Goal: Transaction & Acquisition: Purchase product/service

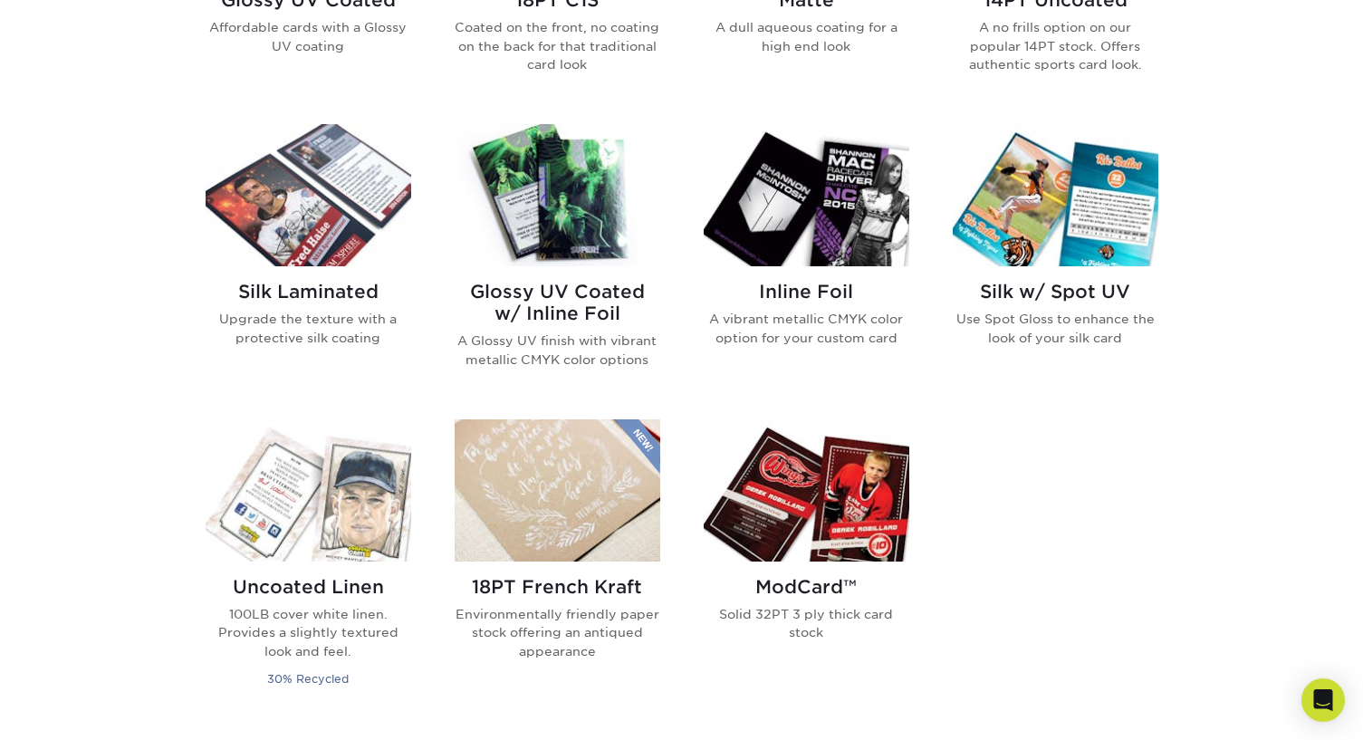
scroll to position [1087, 0]
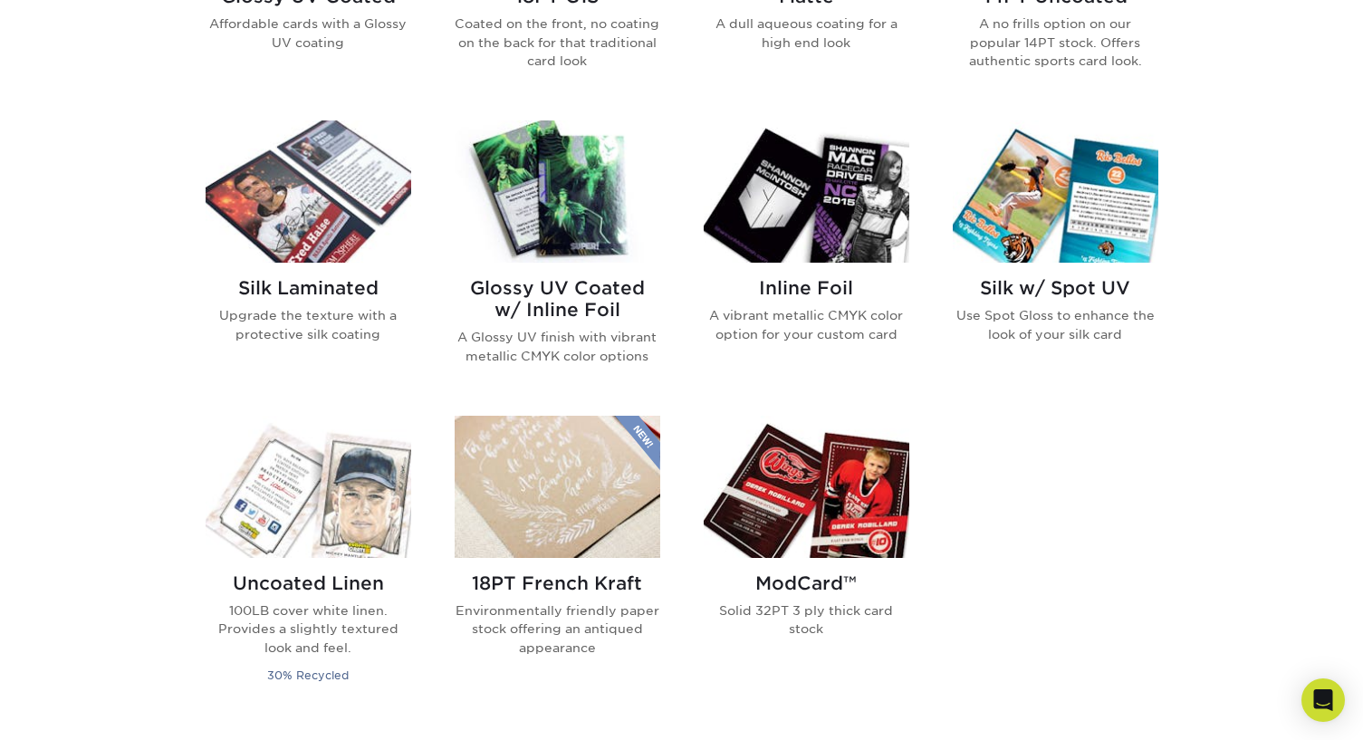
click at [851, 512] on img at bounding box center [807, 487] width 206 height 142
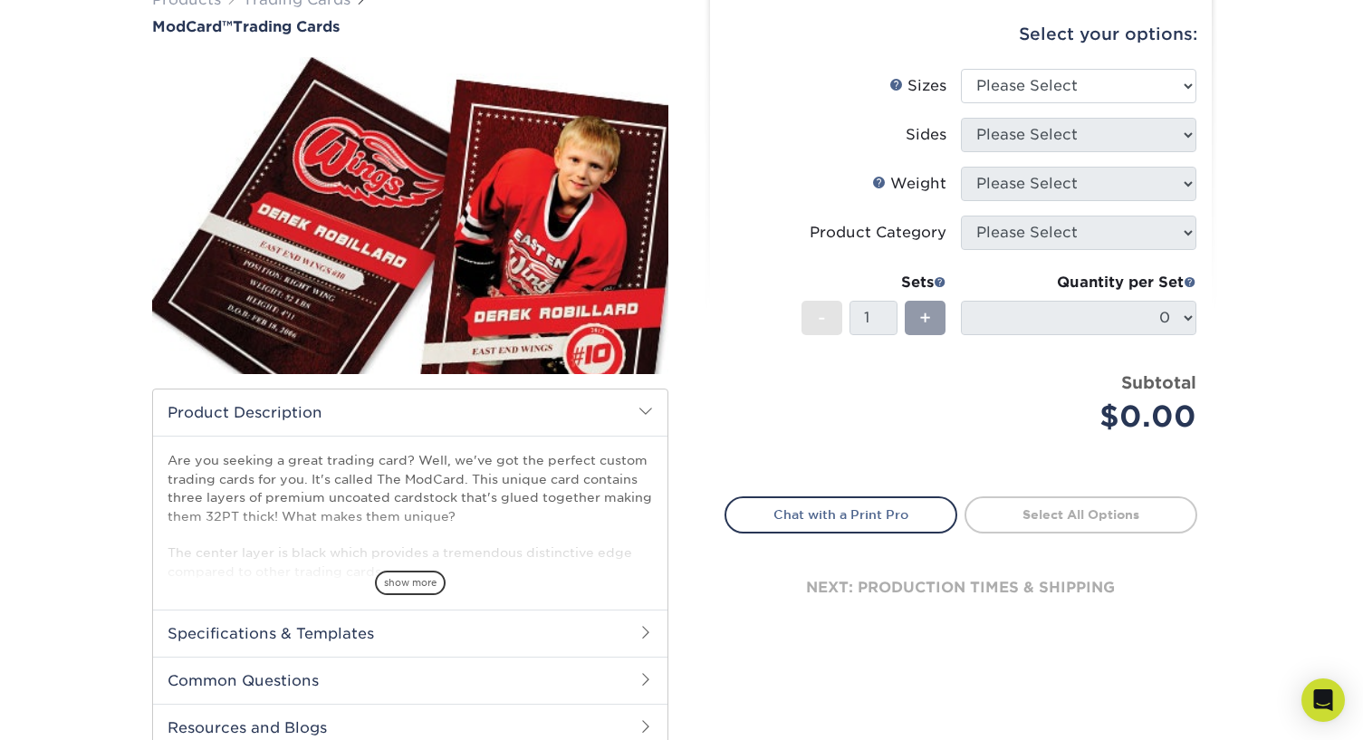
scroll to position [181, 0]
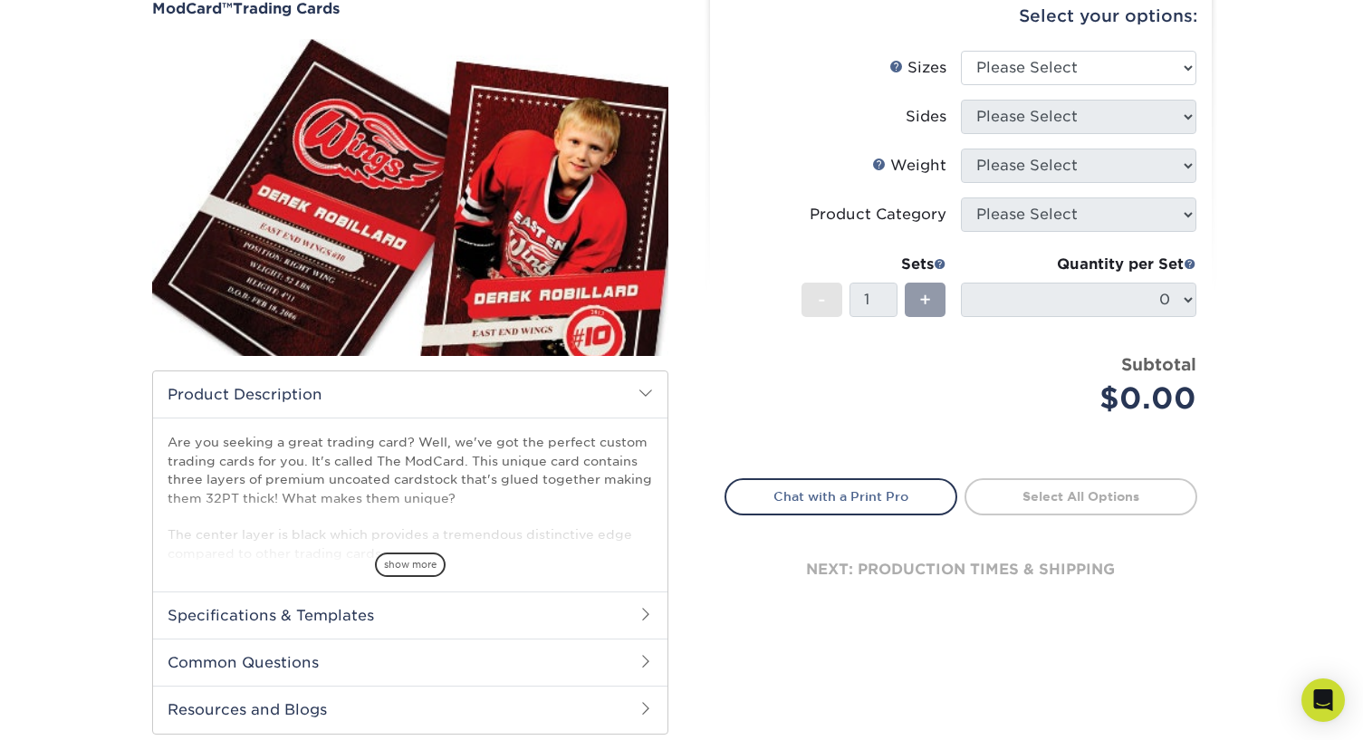
click at [413, 565] on span "show more" at bounding box center [410, 564] width 71 height 24
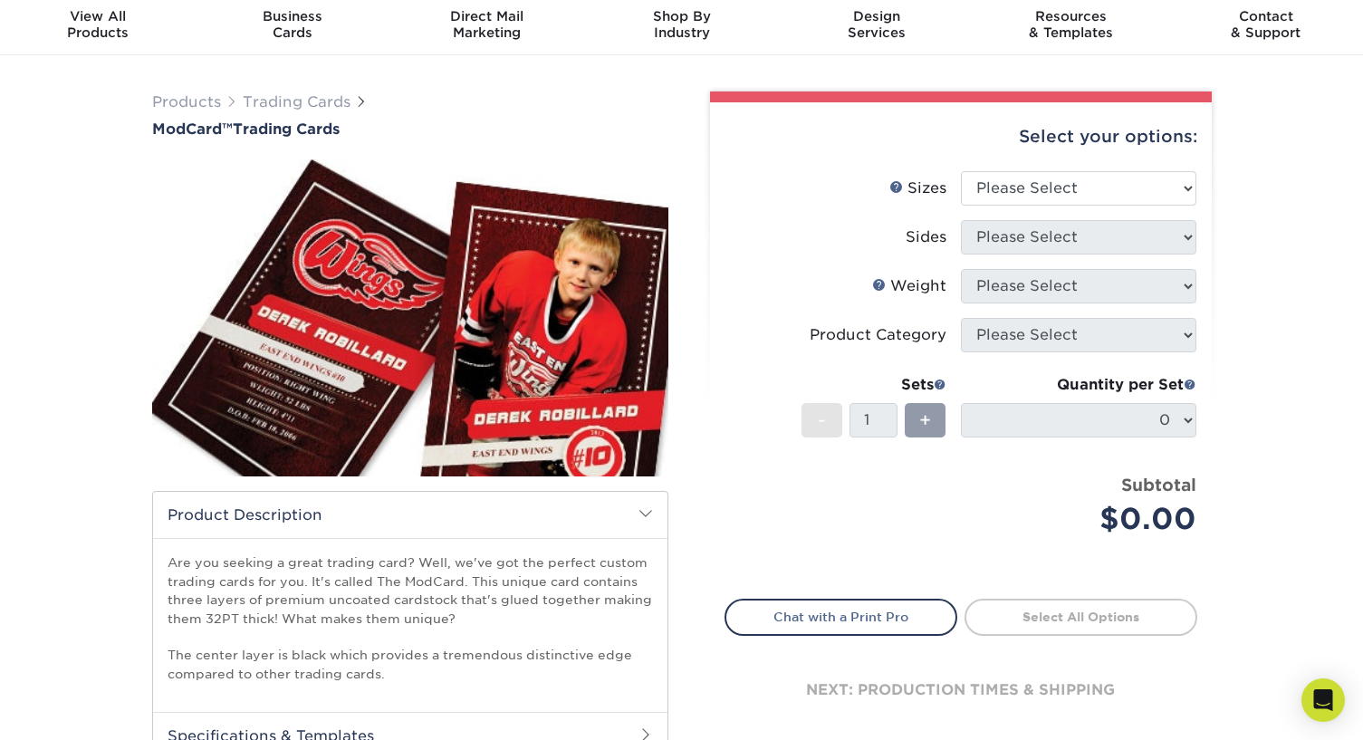
scroll to position [0, 0]
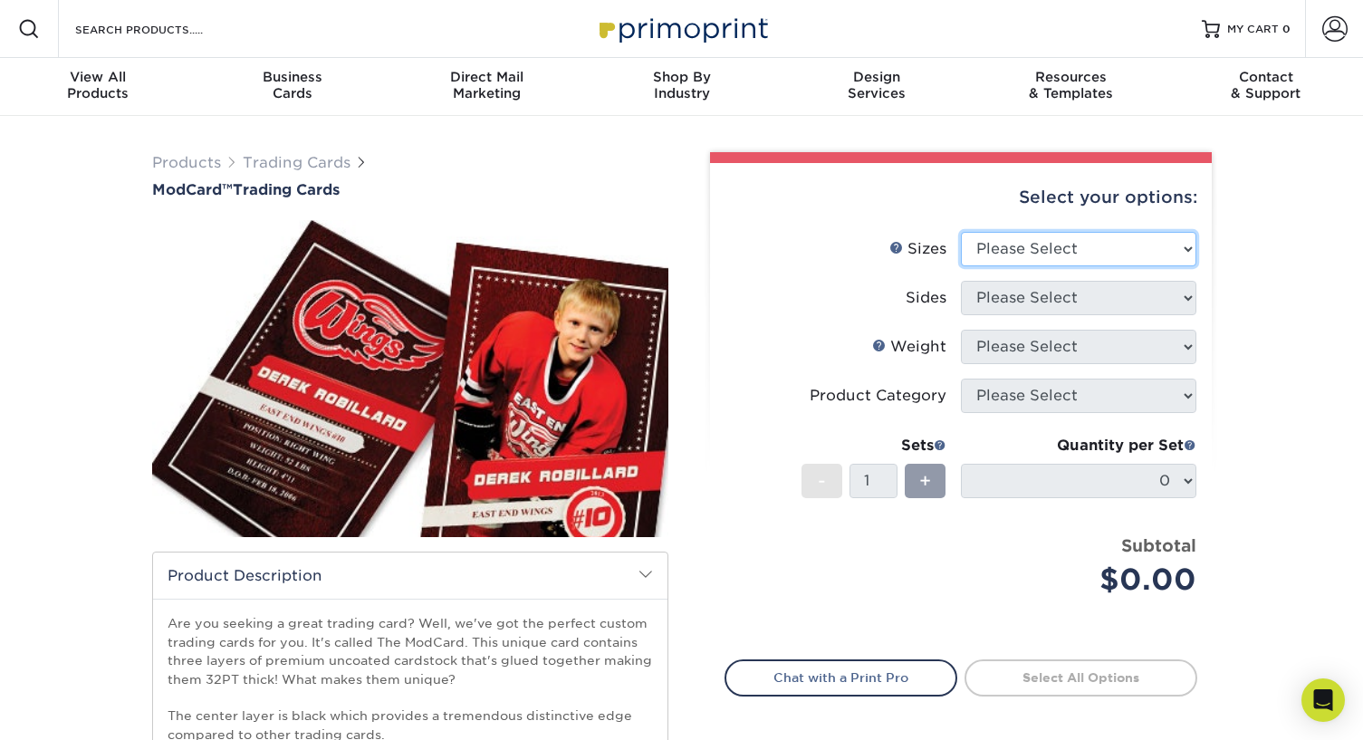
click at [1183, 250] on select "Please Select 2.5" x 3.5"" at bounding box center [1078, 249] width 235 height 34
select select "2.50x3.50"
click at [961, 232] on select "Please Select 2.5" x 3.5"" at bounding box center [1078, 249] width 235 height 34
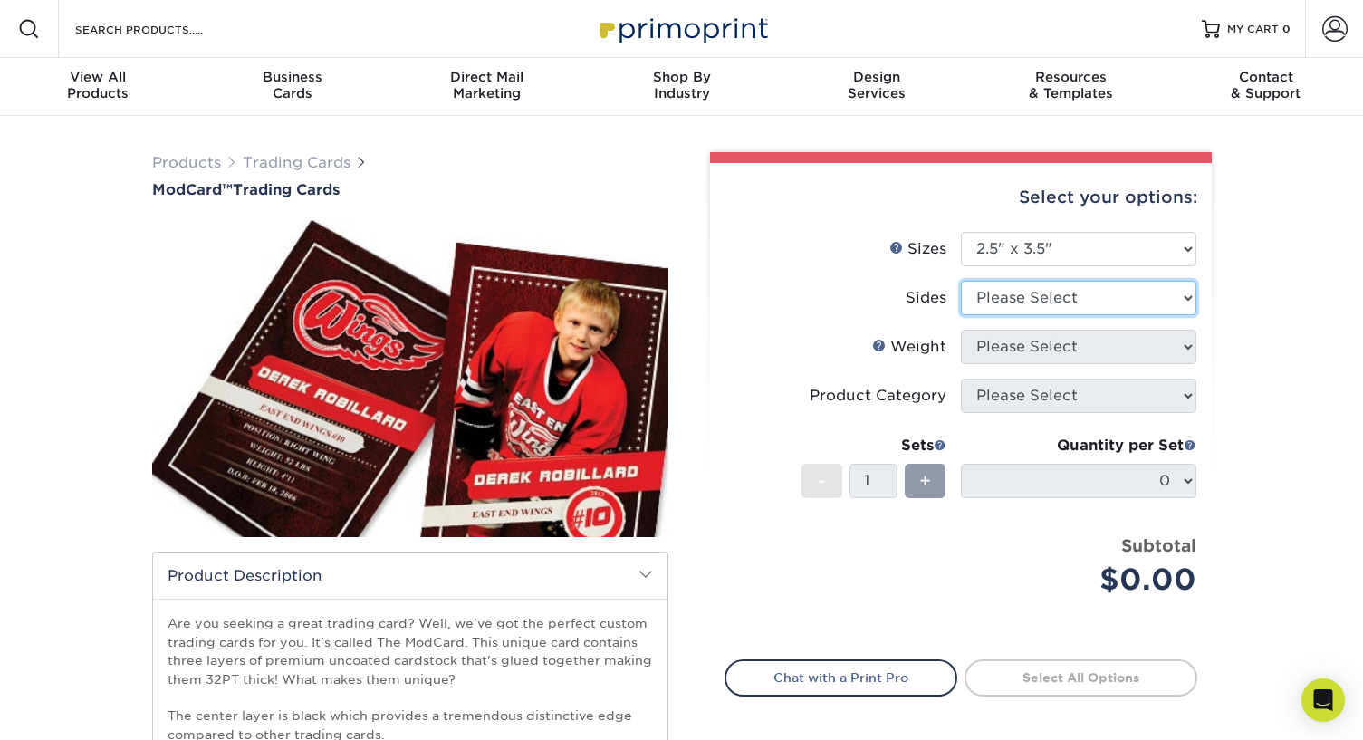
click at [1149, 303] on select "Please Select Print Both Sides Print Front Only" at bounding box center [1078, 298] width 235 height 34
select select "13abbda7-1d64-4f25-8bb2-c179b224825d"
click at [961, 281] on select "Please Select Print Both Sides Print Front Only" at bounding box center [1078, 298] width 235 height 34
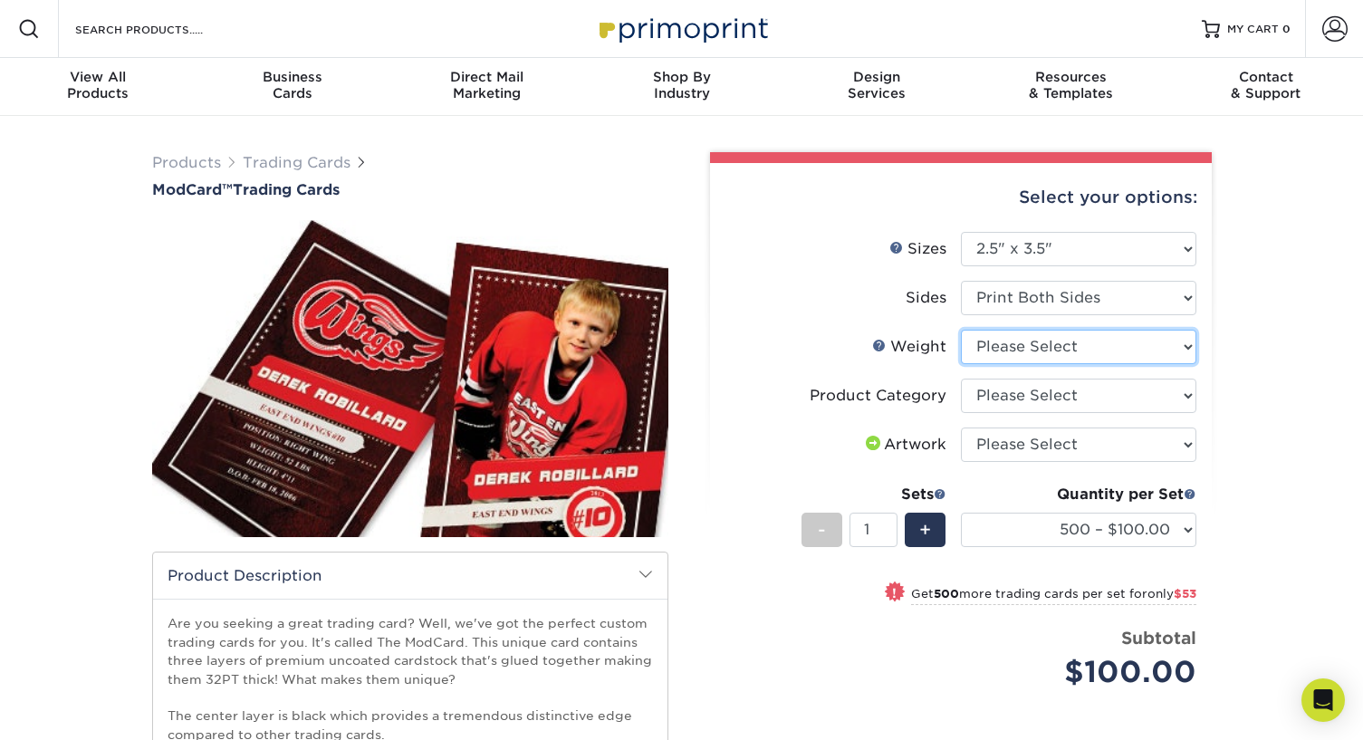
click at [1112, 352] on select "Please Select 32PTUCBLK" at bounding box center [1078, 347] width 235 height 34
select select "32PTUCBLK"
click at [961, 330] on select "Please Select 32PTUCBLK" at bounding box center [1078, 347] width 235 height 34
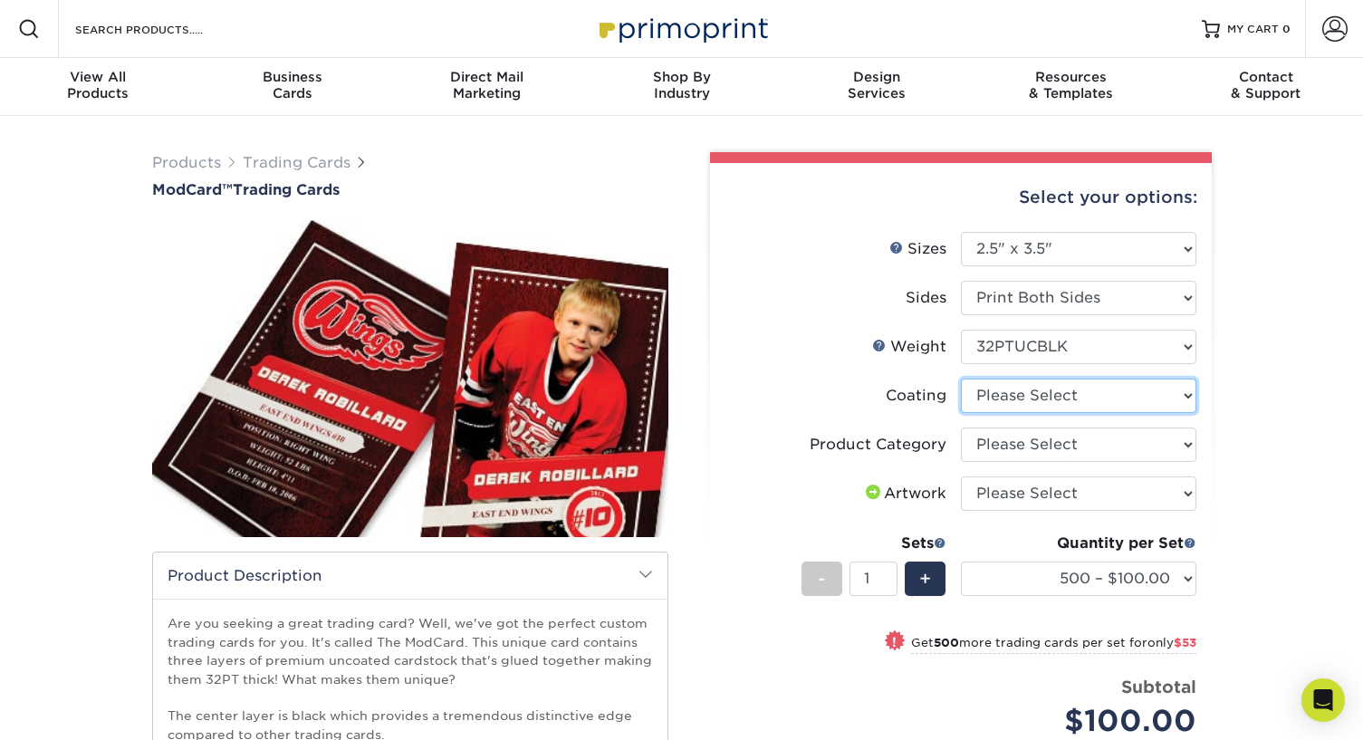
click at [1106, 394] on select at bounding box center [1078, 396] width 235 height 34
click at [736, 508] on label "Artwork" at bounding box center [842, 493] width 235 height 34
click at [1034, 447] on select "Please Select Trading Cards" at bounding box center [1078, 444] width 235 height 34
select select "c2f9bce9-36c2-409d-b101-c29d9d031e18"
click at [961, 427] on select "Please Select Trading Cards" at bounding box center [1078, 444] width 235 height 34
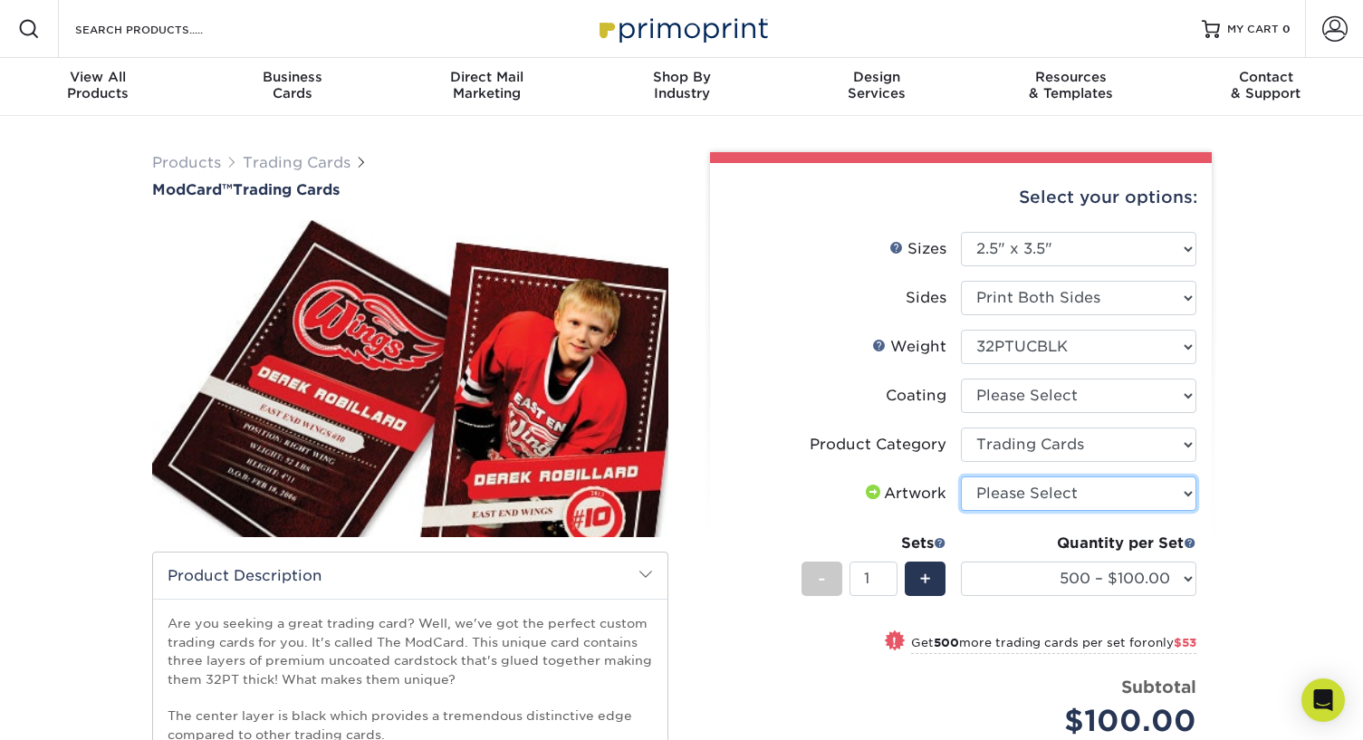
click at [1023, 492] on select "Please Select I will upload files I need a design - $100" at bounding box center [1078, 493] width 235 height 34
select select "upload"
click at [961, 476] on select "Please Select I will upload files I need a design - $100" at bounding box center [1078, 493] width 235 height 34
click at [774, 519] on li "Artwork Please Select I will upload files I need a design - $100" at bounding box center [960, 500] width 471 height 49
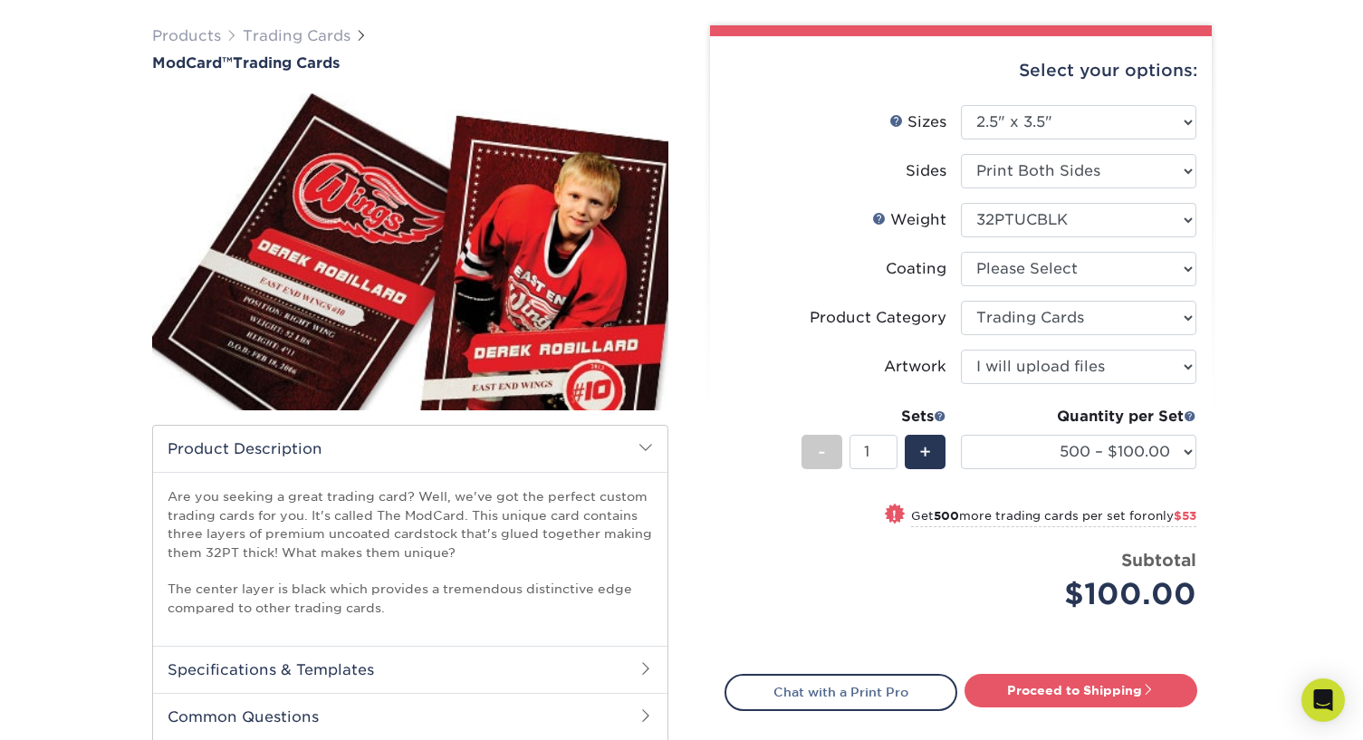
scroll to position [181, 0]
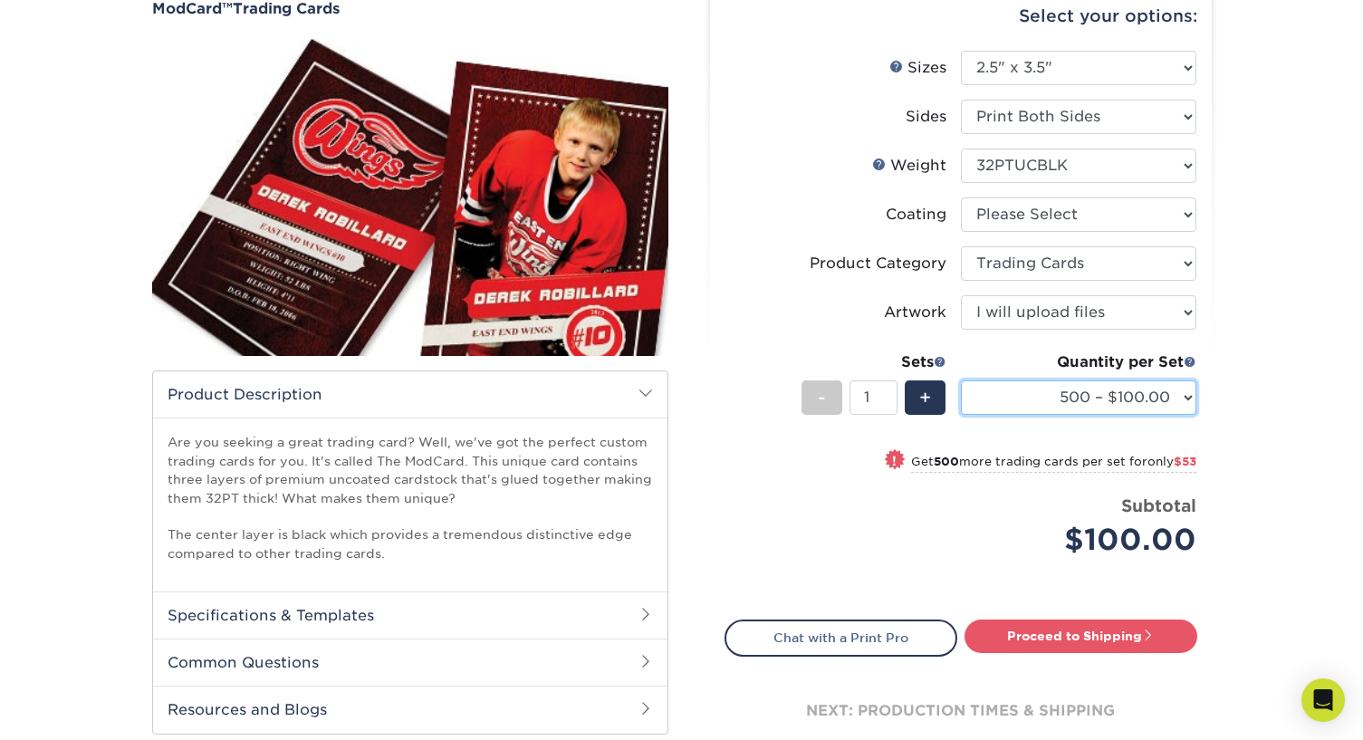
click at [1184, 395] on select "500 – $100.00 1000 – $153.00" at bounding box center [1078, 397] width 235 height 34
select select "1000 – $153.00"
click at [961, 380] on select "500 – $100.00 1000 – $153.00" at bounding box center [1078, 397] width 235 height 34
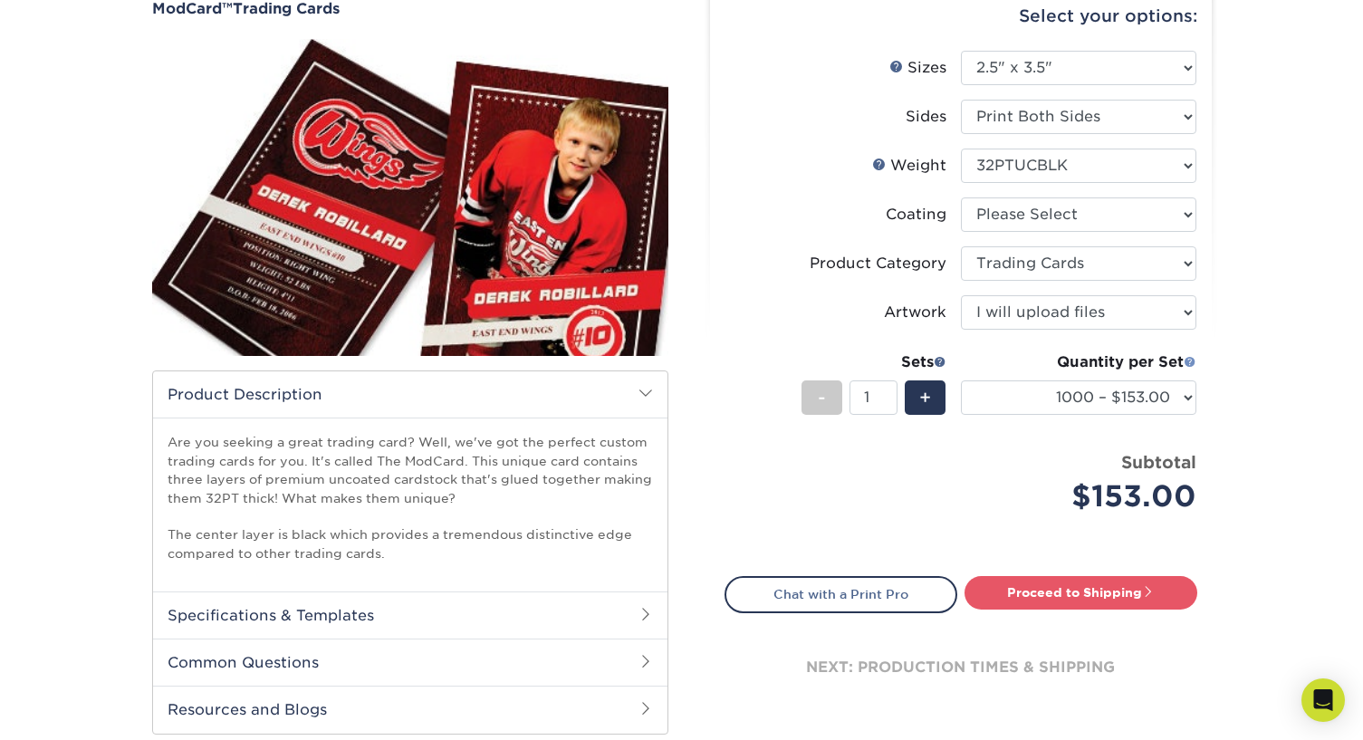
click at [1184, 359] on span at bounding box center [1190, 361] width 13 height 13
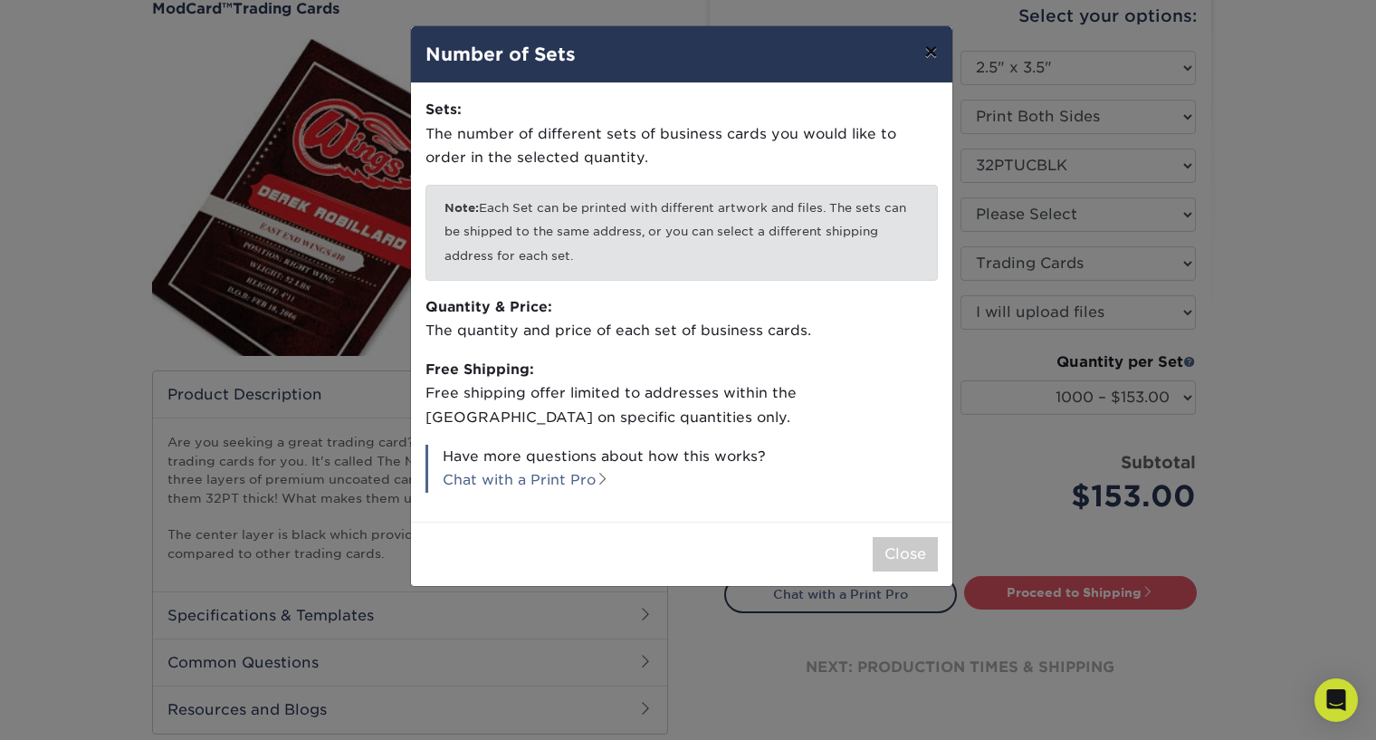
click at [925, 52] on button "×" at bounding box center [931, 51] width 42 height 51
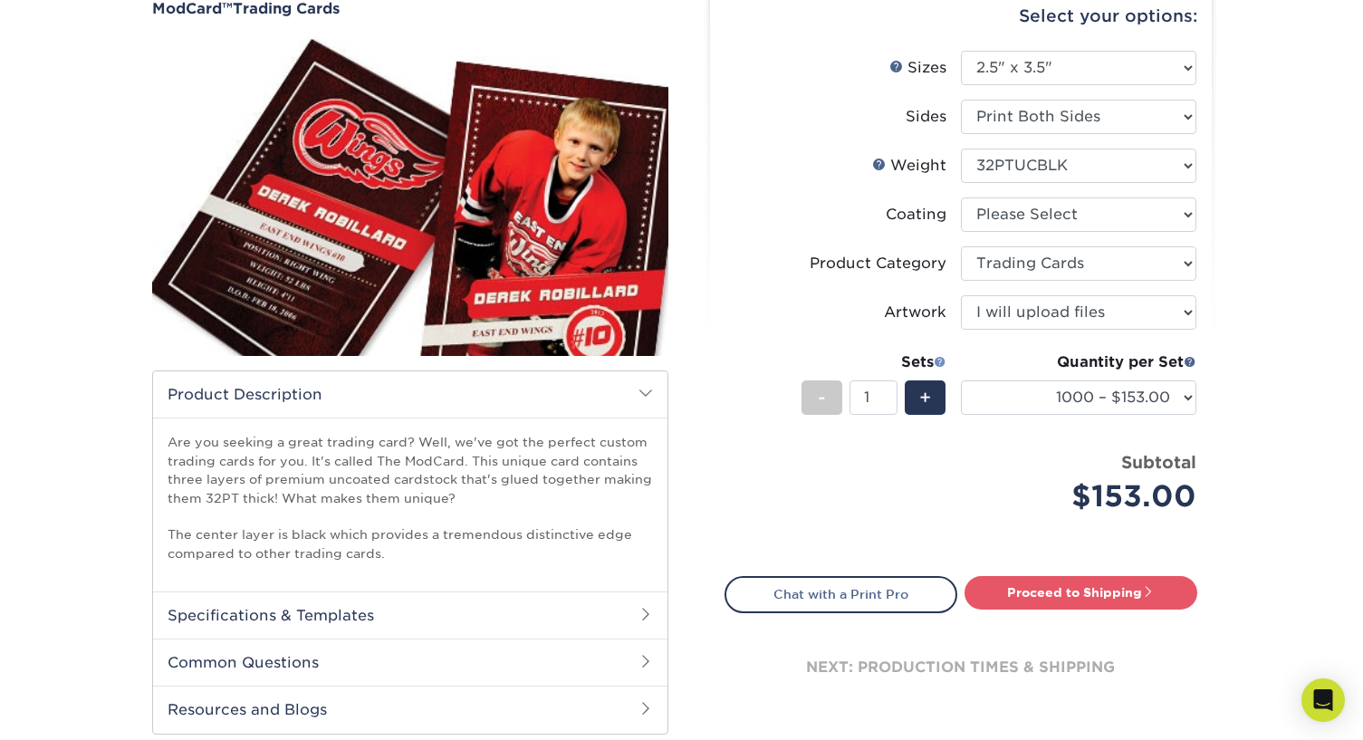
click at [942, 362] on span at bounding box center [940, 361] width 13 height 13
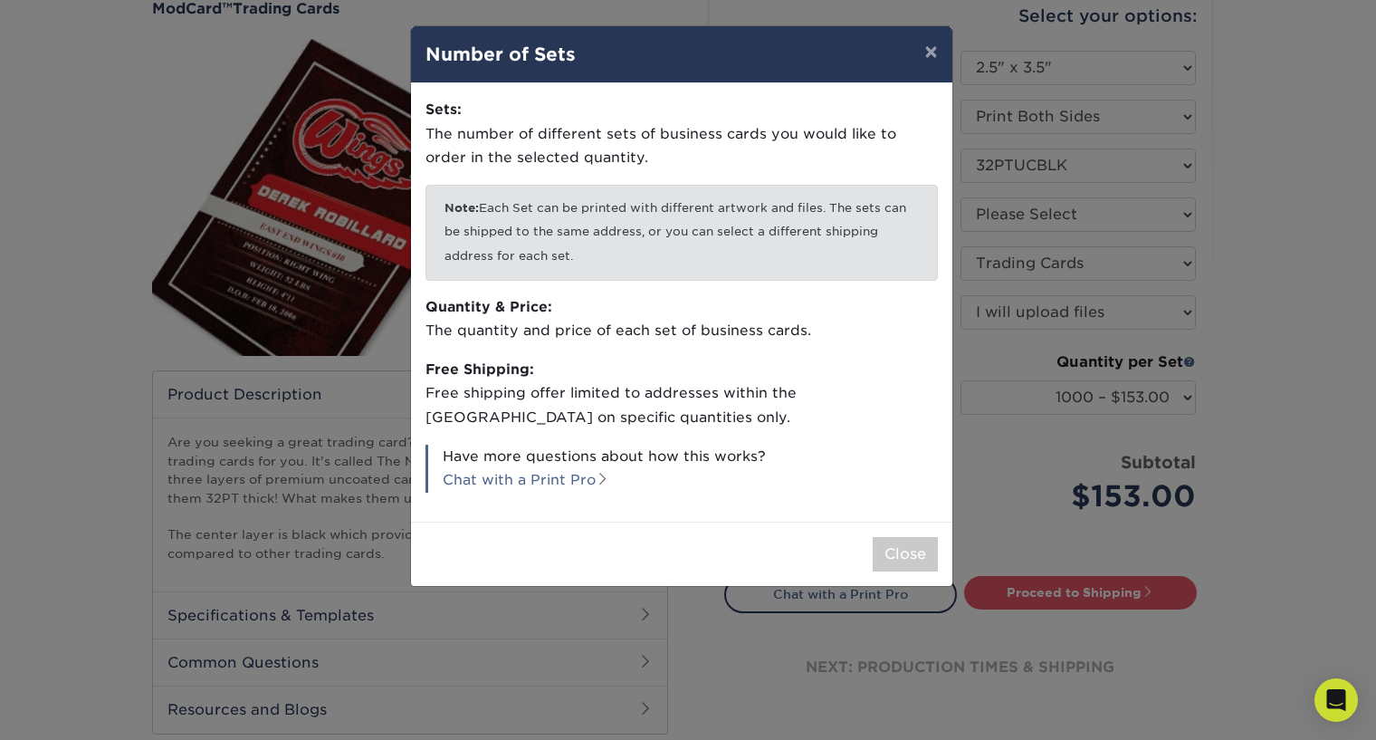
click at [1297, 417] on div "× Number of Sets Sets: The number of different sets of business cards you would…" at bounding box center [688, 370] width 1376 height 740
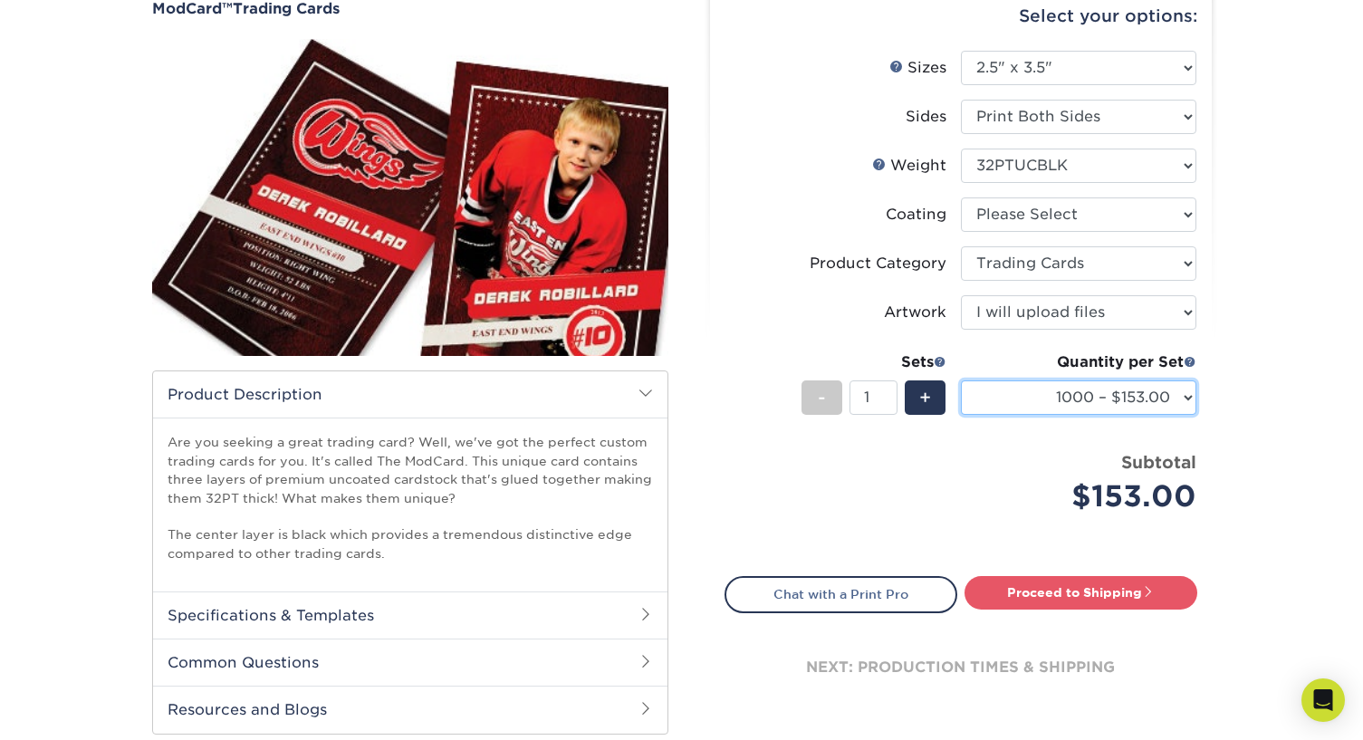
click at [1192, 398] on select "500 – $100.00 1000 – $153.00" at bounding box center [1078, 397] width 235 height 34
click at [1277, 405] on div "Products Trading Cards ModCard™ Trading Cards show more Templates /" at bounding box center [681, 371] width 1363 height 872
